Goal: Information Seeking & Learning: Learn about a topic

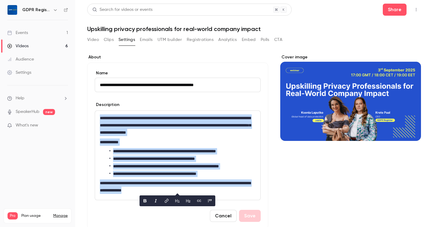
scroll to position [26, 0]
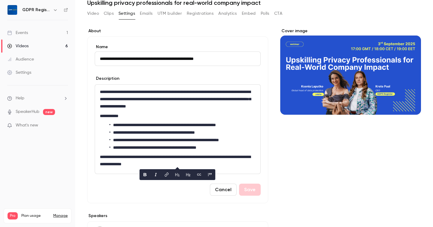
click at [137, 52] on input "**********" at bounding box center [178, 58] width 166 height 14
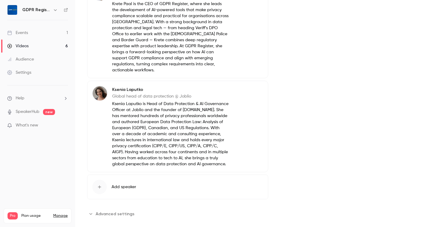
scroll to position [0, 0]
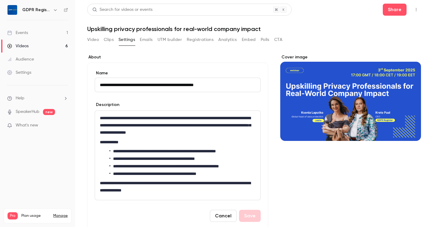
click at [95, 39] on button "Video" at bounding box center [93, 40] width 12 height 10
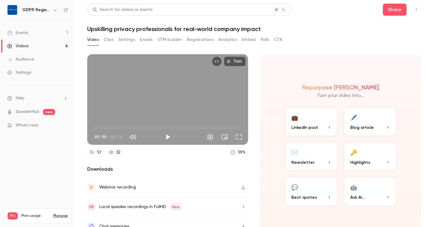
click at [33, 34] on link "Events 1" at bounding box center [37, 32] width 75 height 13
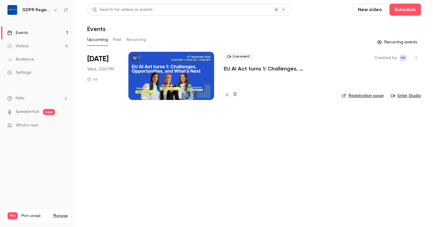
click at [116, 39] on button "Past" at bounding box center [117, 40] width 9 height 10
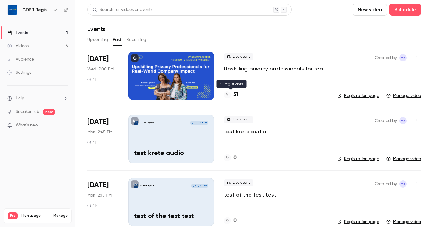
click at [232, 94] on div "51" at bounding box center [231, 95] width 14 height 8
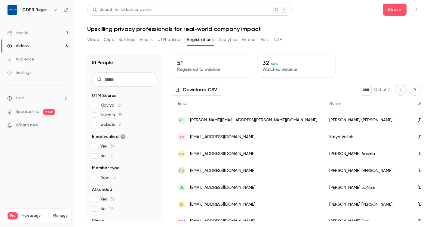
click at [234, 39] on button "Analytics" at bounding box center [227, 40] width 19 height 10
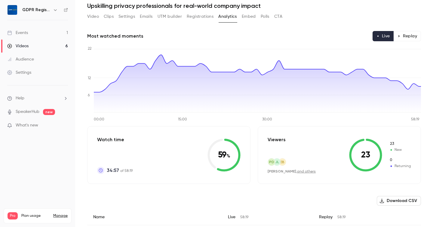
scroll to position [23, 0]
click at [298, 171] on link "and others" at bounding box center [306, 171] width 19 height 4
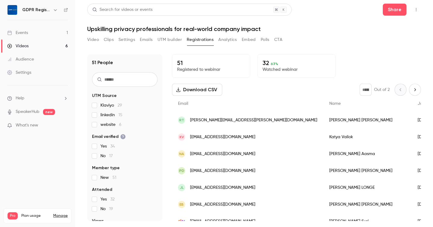
click at [226, 38] on button "Analytics" at bounding box center [227, 40] width 19 height 10
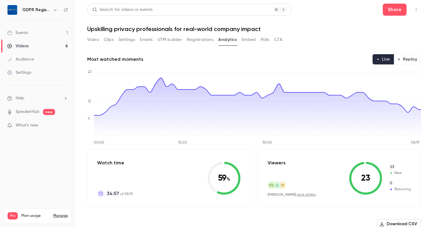
click at [416, 58] on button "Replay" at bounding box center [407, 59] width 27 height 10
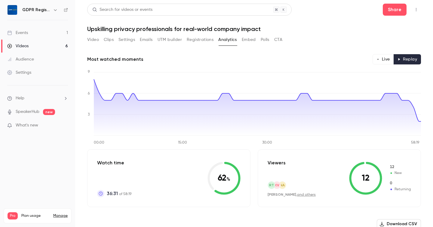
click at [387, 58] on button "Live" at bounding box center [383, 59] width 21 height 10
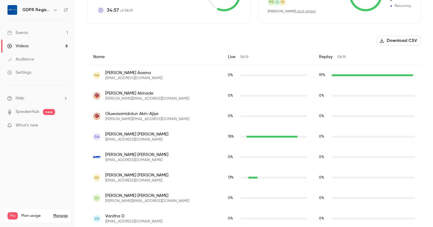
scroll to position [187, 0]
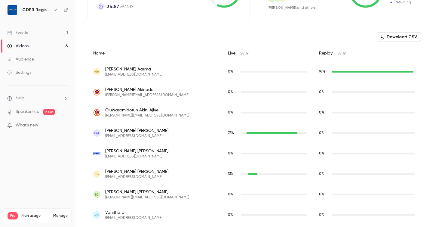
type button "live"
